Goal: Information Seeking & Learning: Learn about a topic

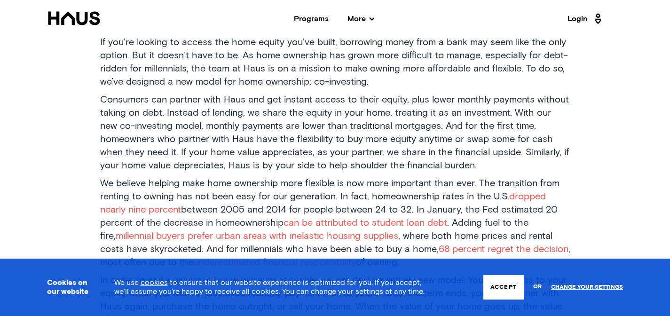
scroll to position [359, 0]
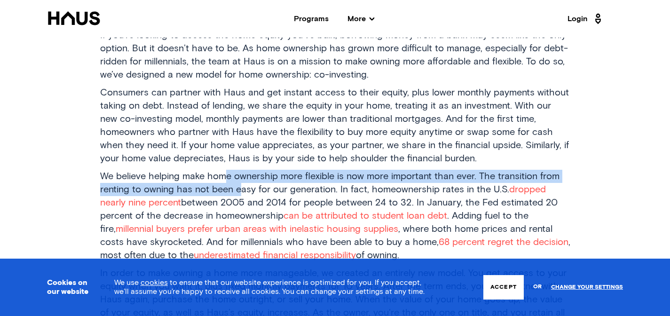
drag, startPoint x: 226, startPoint y: 176, endPoint x: 241, endPoint y: 190, distance: 20.6
click at [241, 190] on p "We believe helping make home ownership more flexible is now more important than…" at bounding box center [335, 216] width 470 height 92
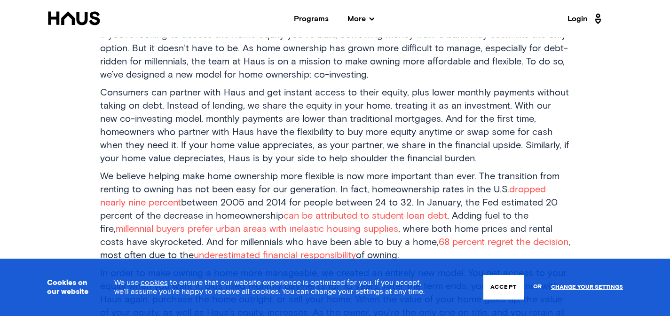
click at [245, 190] on p "We believe helping make home ownership more flexible is now more important than…" at bounding box center [335, 216] width 470 height 92
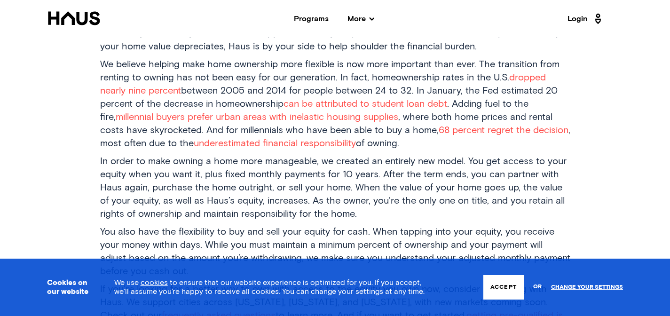
scroll to position [493, 0]
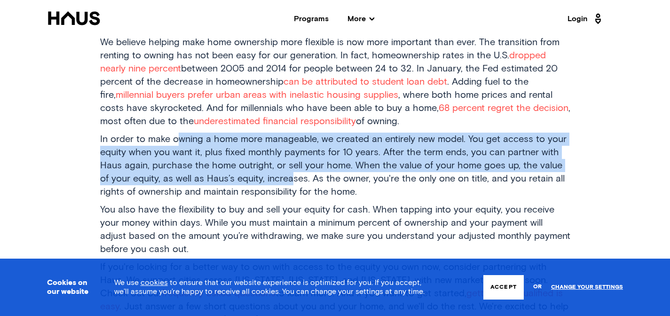
drag, startPoint x: 180, startPoint y: 141, endPoint x: 279, endPoint y: 179, distance: 105.4
click at [279, 179] on p "In order to make owning a home more manageable, we created an entirely new mode…" at bounding box center [335, 166] width 470 height 66
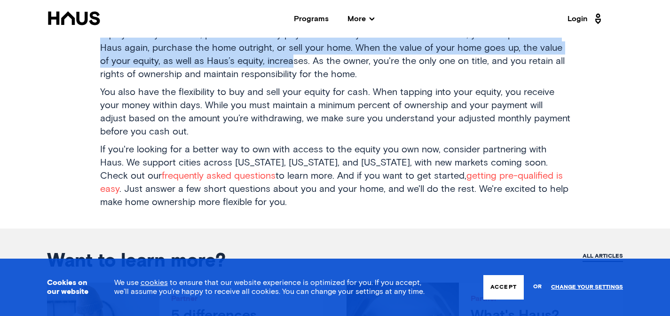
scroll to position [601, 0]
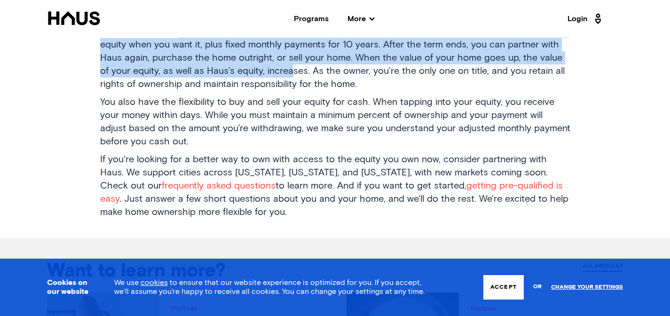
click at [228, 67] on p "In order to make owning a home more manageable, we created an entirely new mode…" at bounding box center [335, 58] width 470 height 66
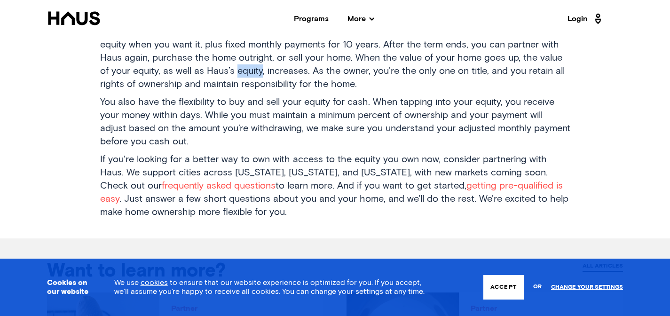
click at [228, 67] on p "In order to make owning a home more manageable, we created an entirely new mode…" at bounding box center [335, 58] width 470 height 66
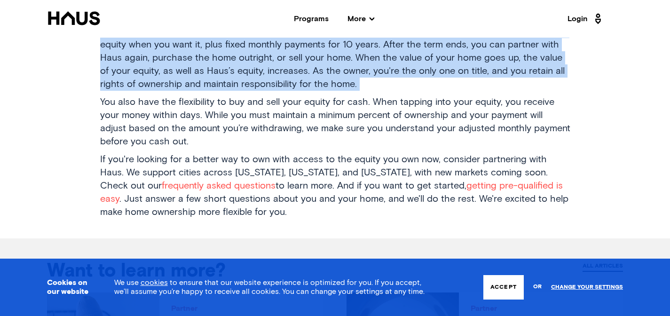
click at [228, 67] on p "In order to make owning a home more manageable, we created an entirely new mode…" at bounding box center [335, 58] width 470 height 66
click at [248, 65] on p "In order to make owning a home more manageable, we created an entirely new mode…" at bounding box center [335, 58] width 470 height 66
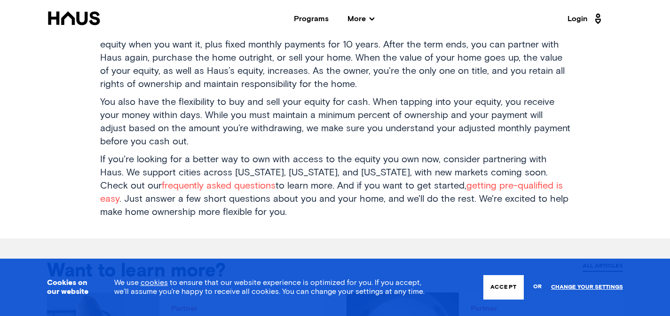
click at [320, 109] on p "You also have the flexibility to buy and sell your equity for cash. When tappin…" at bounding box center [335, 121] width 470 height 53
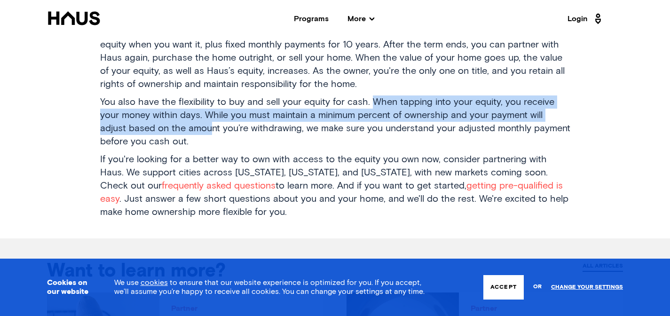
drag, startPoint x: 370, startPoint y: 101, endPoint x: 209, endPoint y: 120, distance: 161.9
click at [209, 120] on p "You also have the flexibility to buy and sell your equity for cash. When tappin…" at bounding box center [335, 121] width 470 height 53
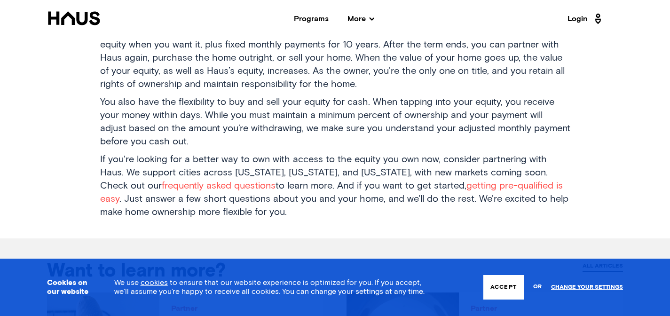
click at [206, 117] on p "You also have the flexibility to buy and sell your equity for cash. When tappin…" at bounding box center [335, 121] width 470 height 53
click at [205, 117] on p "You also have the flexibility to buy and sell your equity for cash. When tappin…" at bounding box center [335, 121] width 470 height 53
click at [225, 114] on p "You also have the flexibility to buy and sell your equity for cash. When tappin…" at bounding box center [335, 121] width 470 height 53
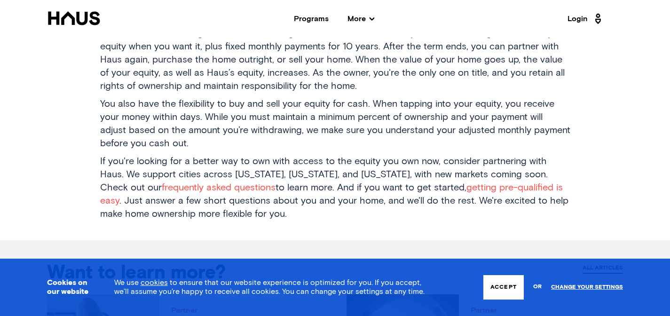
click at [360, 105] on p "You also have the flexibility to buy and sell your equity for cash. When tappin…" at bounding box center [335, 123] width 470 height 53
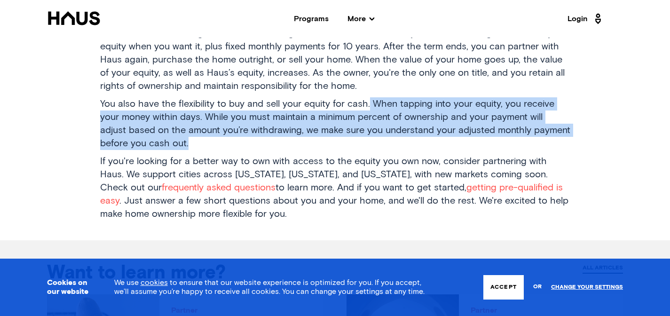
drag, startPoint x: 367, startPoint y: 102, endPoint x: 233, endPoint y: 146, distance: 141.6
click at [233, 146] on p "You also have the flexibility to buy and sell your equity for cash. When tappin…" at bounding box center [335, 123] width 470 height 53
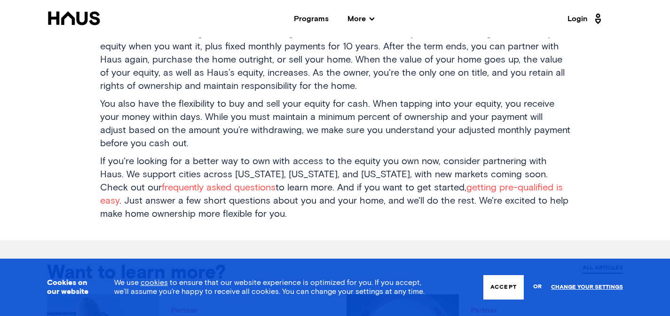
click at [368, 156] on p "If you're looking for a better way to own with access to the equity you own now…" at bounding box center [335, 188] width 470 height 66
click at [242, 180] on p "If you're looking for a better way to own with access to the equity you own now…" at bounding box center [335, 188] width 470 height 66
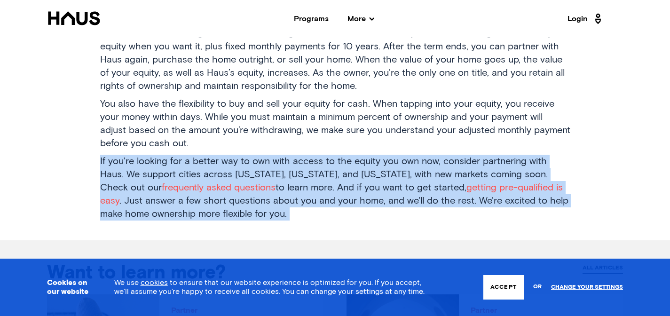
click at [242, 180] on p "If you're looking for a better way to own with access to the equity you own now…" at bounding box center [335, 188] width 470 height 66
click at [272, 175] on p "If you're looking for a better way to own with access to the equity you own now…" at bounding box center [335, 188] width 470 height 66
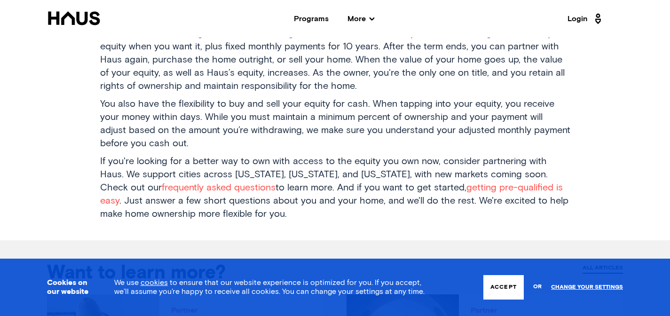
click at [321, 170] on p "If you're looking for a better way to own with access to the equity you own now…" at bounding box center [335, 188] width 470 height 66
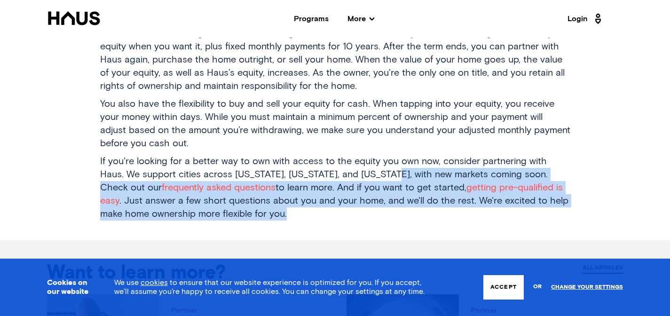
drag, startPoint x: 360, startPoint y: 169, endPoint x: 382, endPoint y: 214, distance: 49.8
click at [382, 214] on p "If you're looking for a better way to own with access to the equity you own now…" at bounding box center [335, 188] width 470 height 66
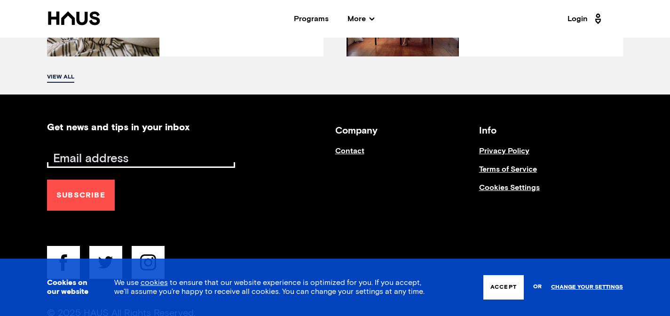
scroll to position [1031, 0]
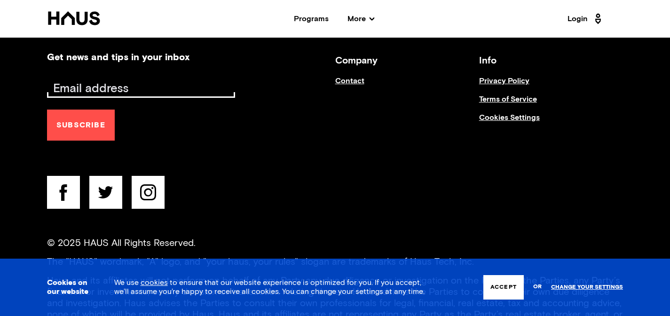
click at [321, 15] on div "Programs" at bounding box center [311, 19] width 35 height 8
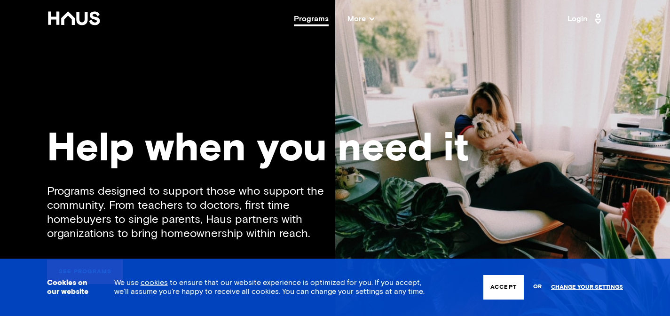
click at [309, 17] on div "Programs" at bounding box center [311, 19] width 35 height 8
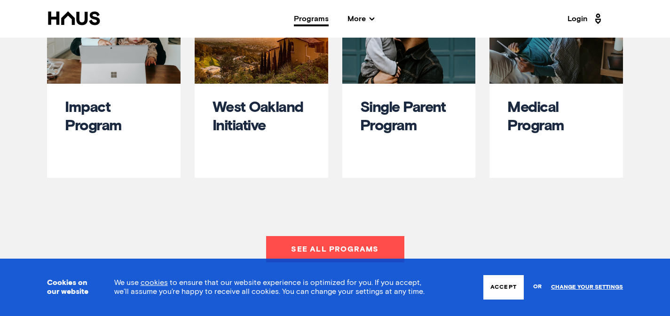
scroll to position [480, 0]
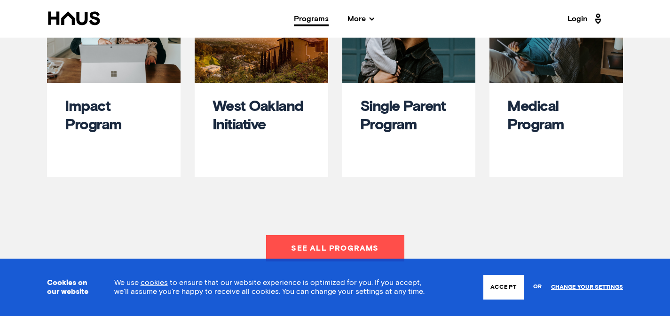
click at [375, 237] on link "See all programs" at bounding box center [335, 248] width 138 height 26
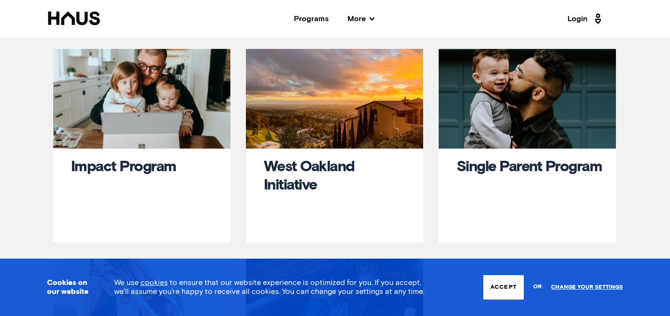
click at [194, 135] on div at bounding box center [141, 99] width 177 height 100
click at [171, 167] on link "Impact Program" at bounding box center [123, 166] width 105 height 15
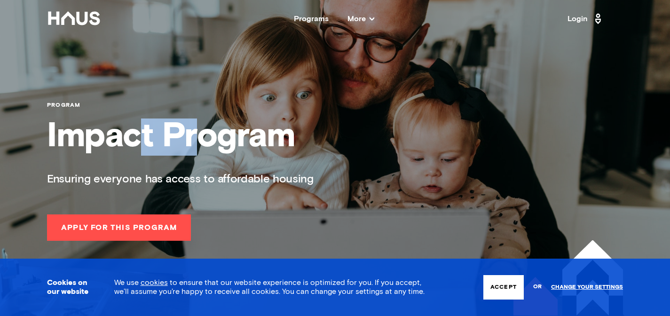
drag, startPoint x: 146, startPoint y: 142, endPoint x: 232, endPoint y: 152, distance: 86.6
click at [217, 148] on h1 "Impact Program" at bounding box center [335, 136] width 576 height 37
click at [302, 165] on div "program Impact Program Ensuring everyone has access to affordable housing Apply…" at bounding box center [335, 120] width 576 height 241
click at [221, 152] on h1 "Impact Program" at bounding box center [335, 136] width 576 height 37
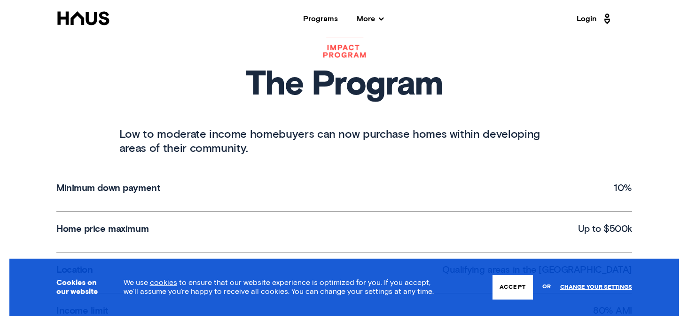
scroll to position [333, 0]
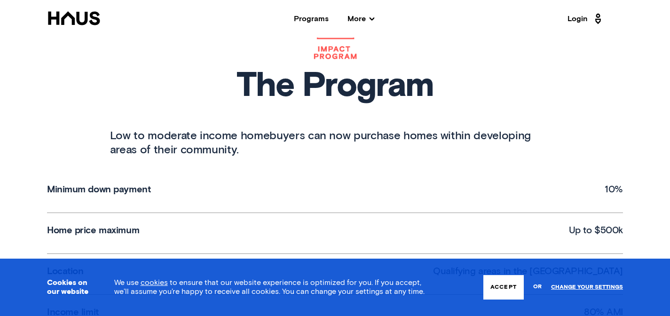
click at [220, 90] on h1 "The Program" at bounding box center [335, 87] width 450 height 34
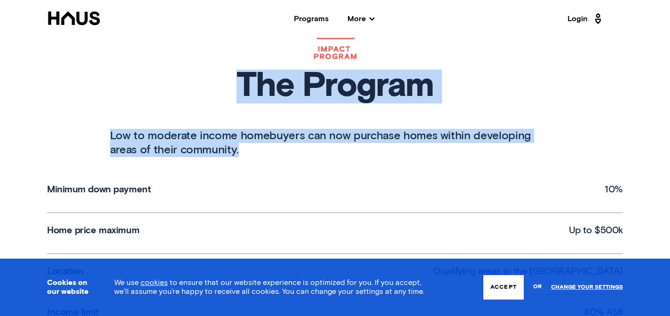
drag, startPoint x: 221, startPoint y: 86, endPoint x: 241, endPoint y: 151, distance: 68.2
click at [241, 151] on div "The Program Low to moderate income homebuyers can now purchase homes within dev…" at bounding box center [335, 82] width 469 height 180
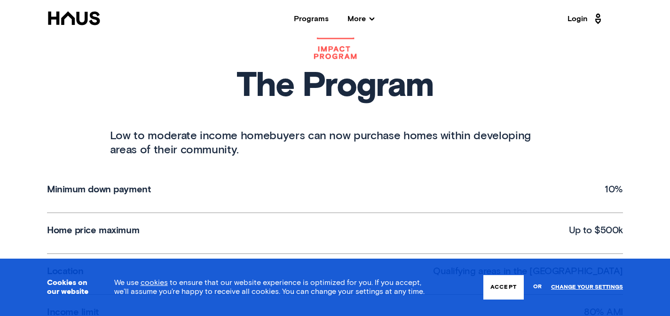
click at [210, 145] on p "Low to moderate income homebuyers can now purchase homes within developing area…" at bounding box center [335, 143] width 450 height 28
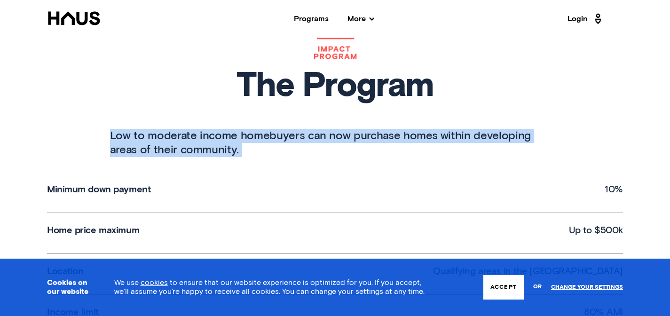
click at [210, 145] on p "Low to moderate income homebuyers can now purchase homes within developing area…" at bounding box center [335, 143] width 450 height 28
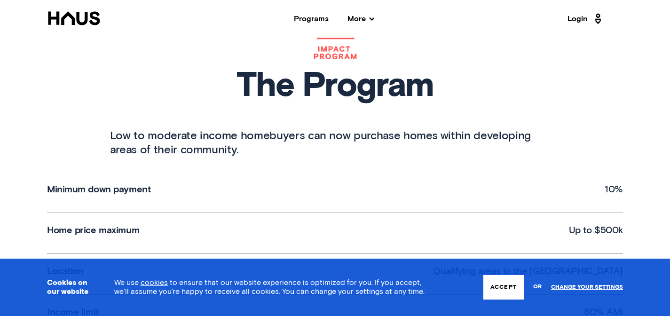
click at [231, 96] on h1 "The Program" at bounding box center [335, 87] width 450 height 34
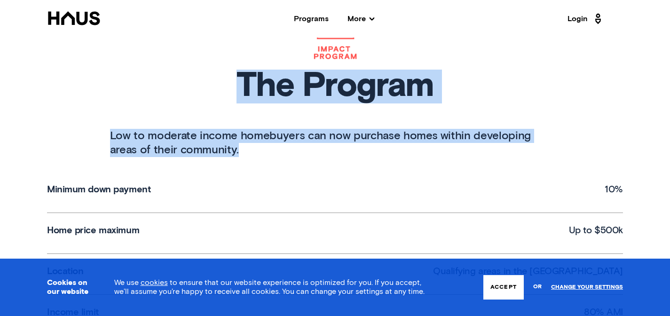
drag, startPoint x: 225, startPoint y: 77, endPoint x: 229, endPoint y: 151, distance: 74.3
click at [229, 145] on div "The Program Low to moderate income homebuyers can now purchase homes within dev…" at bounding box center [335, 82] width 469 height 180
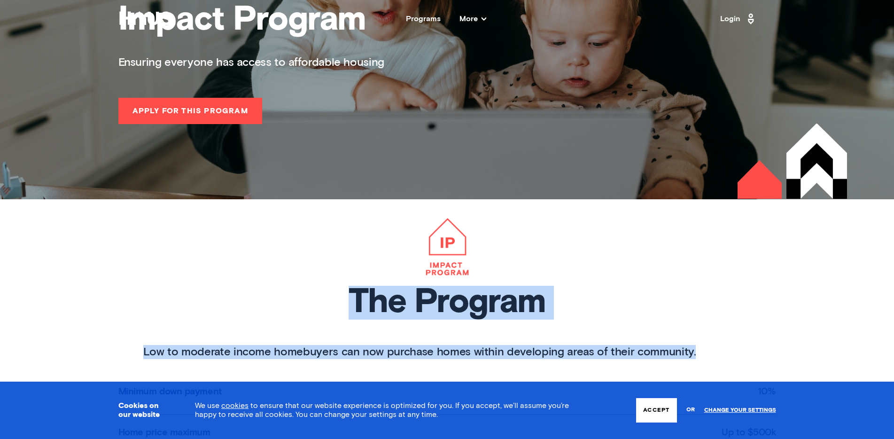
scroll to position [136, 0]
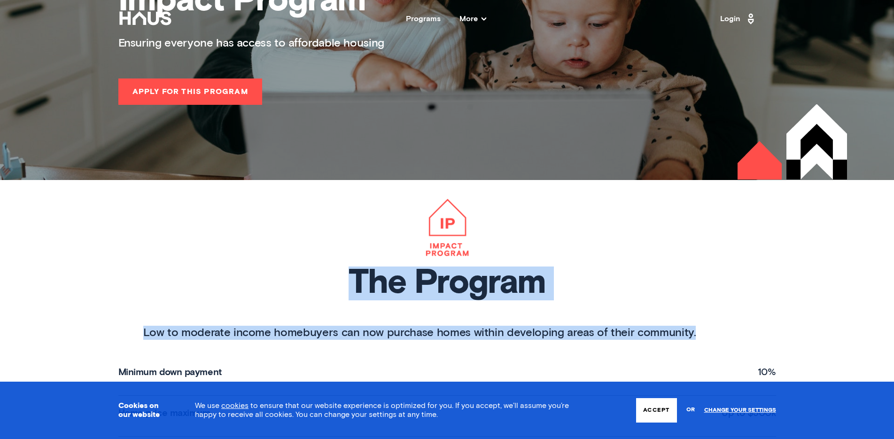
click at [452, 271] on h1 "The Program" at bounding box center [446, 283] width 607 height 34
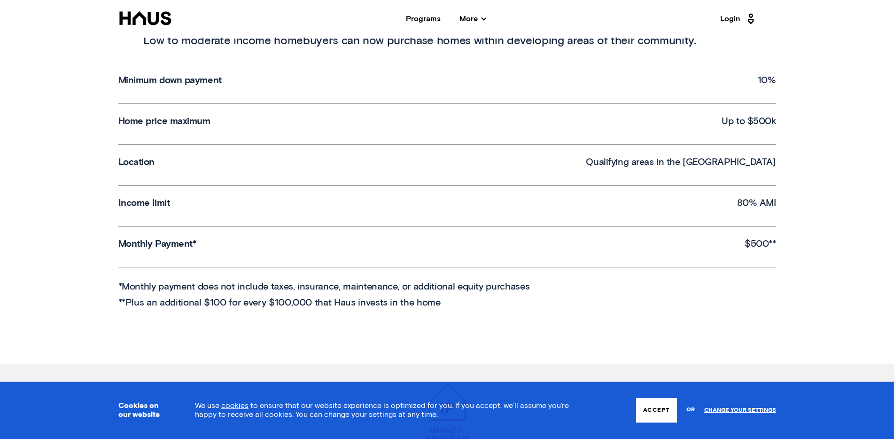
scroll to position [528, 0]
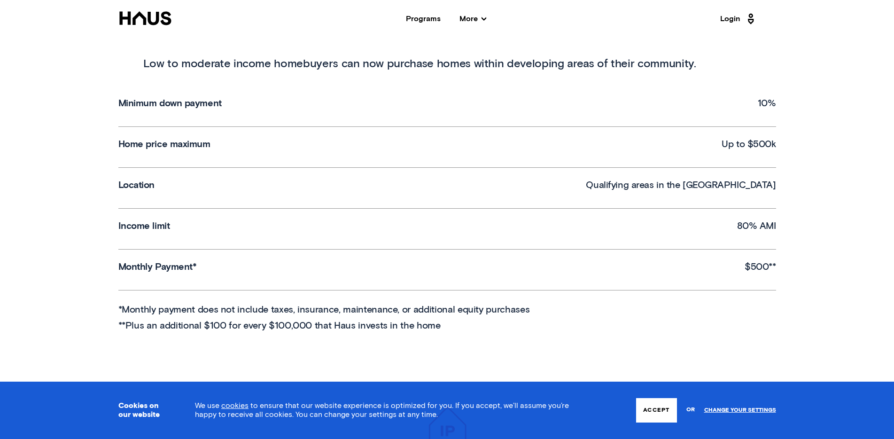
click at [172, 103] on p "Minimum down payment" at bounding box center [169, 103] width 103 height 11
click at [183, 272] on p "Monthly Payment*" at bounding box center [157, 266] width 78 height 11
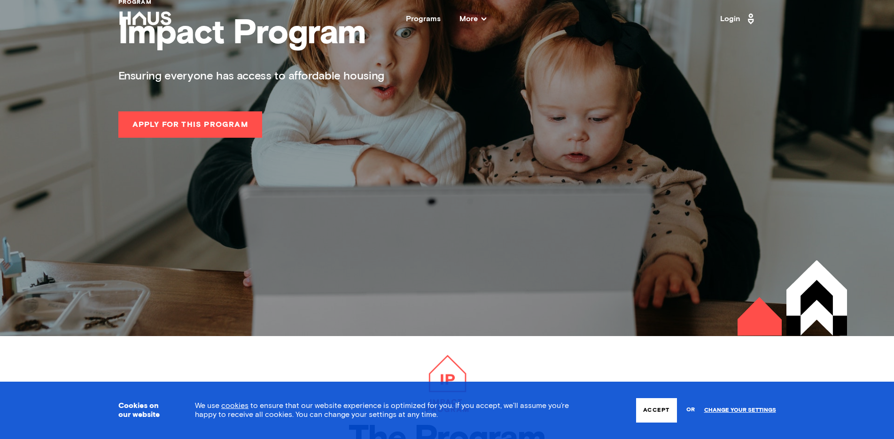
scroll to position [102, 0]
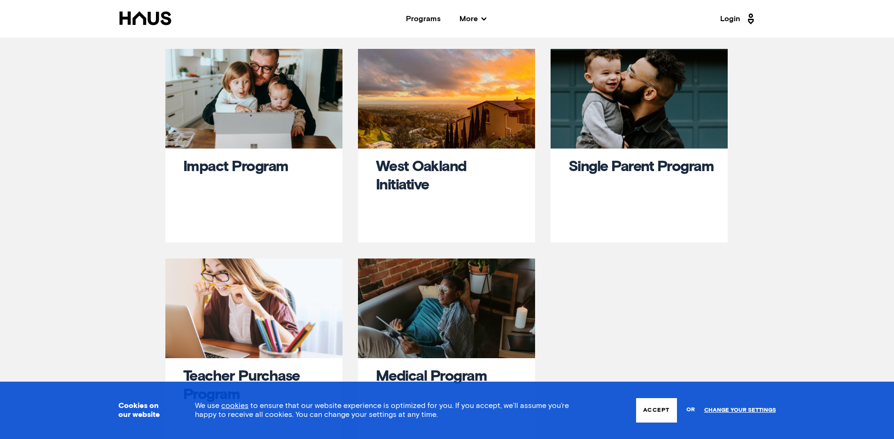
click at [634, 159] on link "Single Parent Program" at bounding box center [642, 166] width 146 height 15
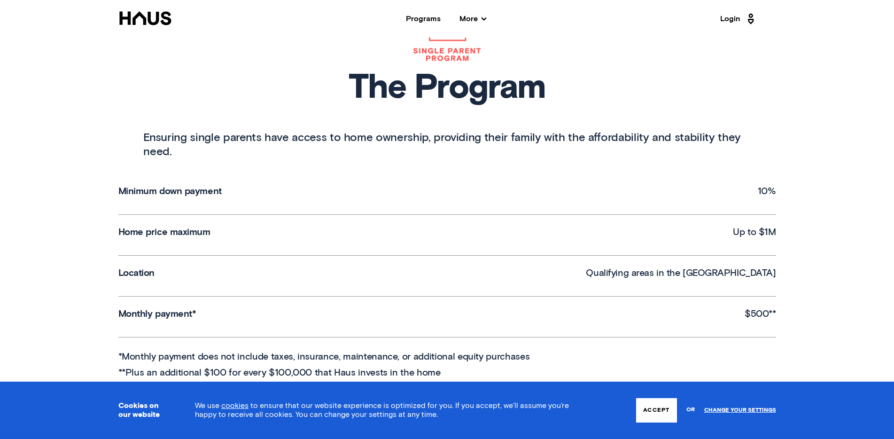
scroll to position [460, 0]
